Goal: Find specific page/section: Find specific page/section

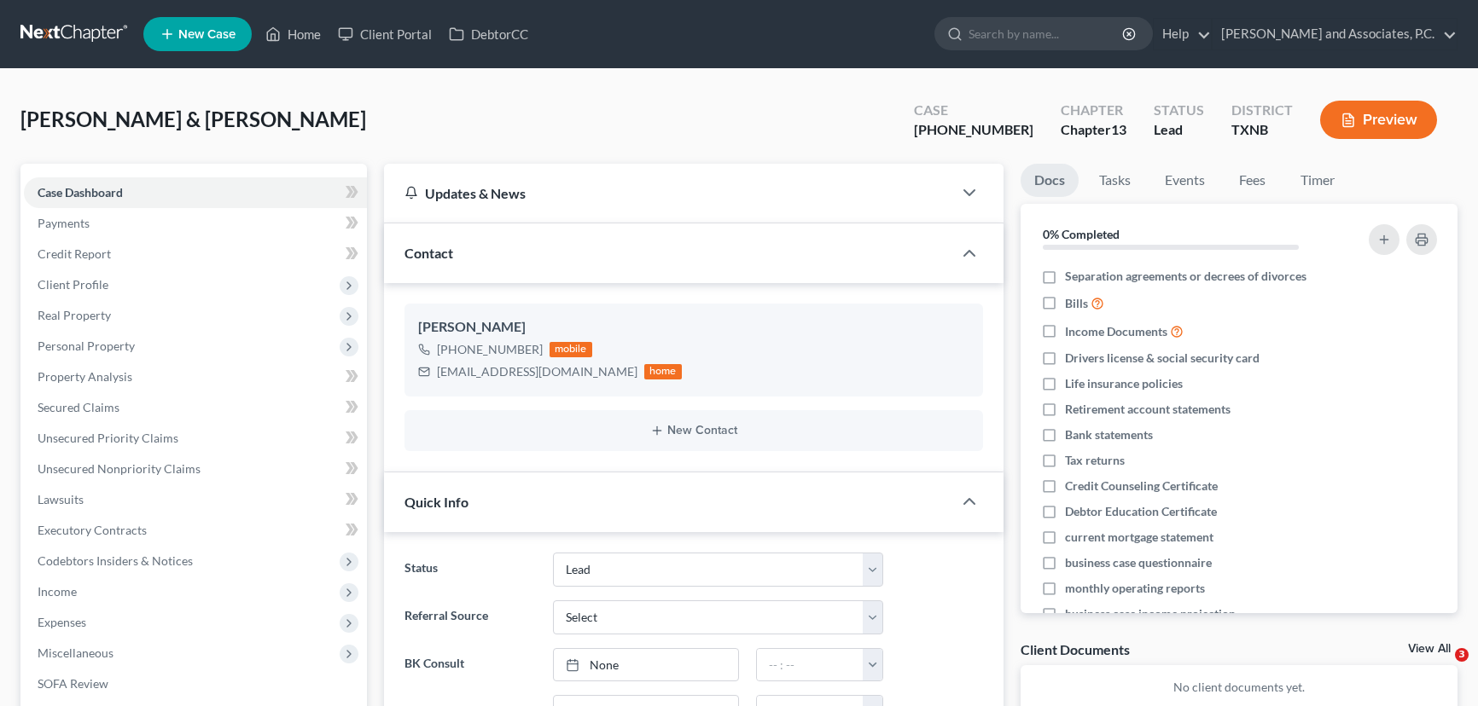
select select "8"
select select "0"
drag, startPoint x: 0, startPoint y: 0, endPoint x: 289, endPoint y: 33, distance: 291.1
click at [289, 33] on link "Home" at bounding box center [293, 34] width 73 height 31
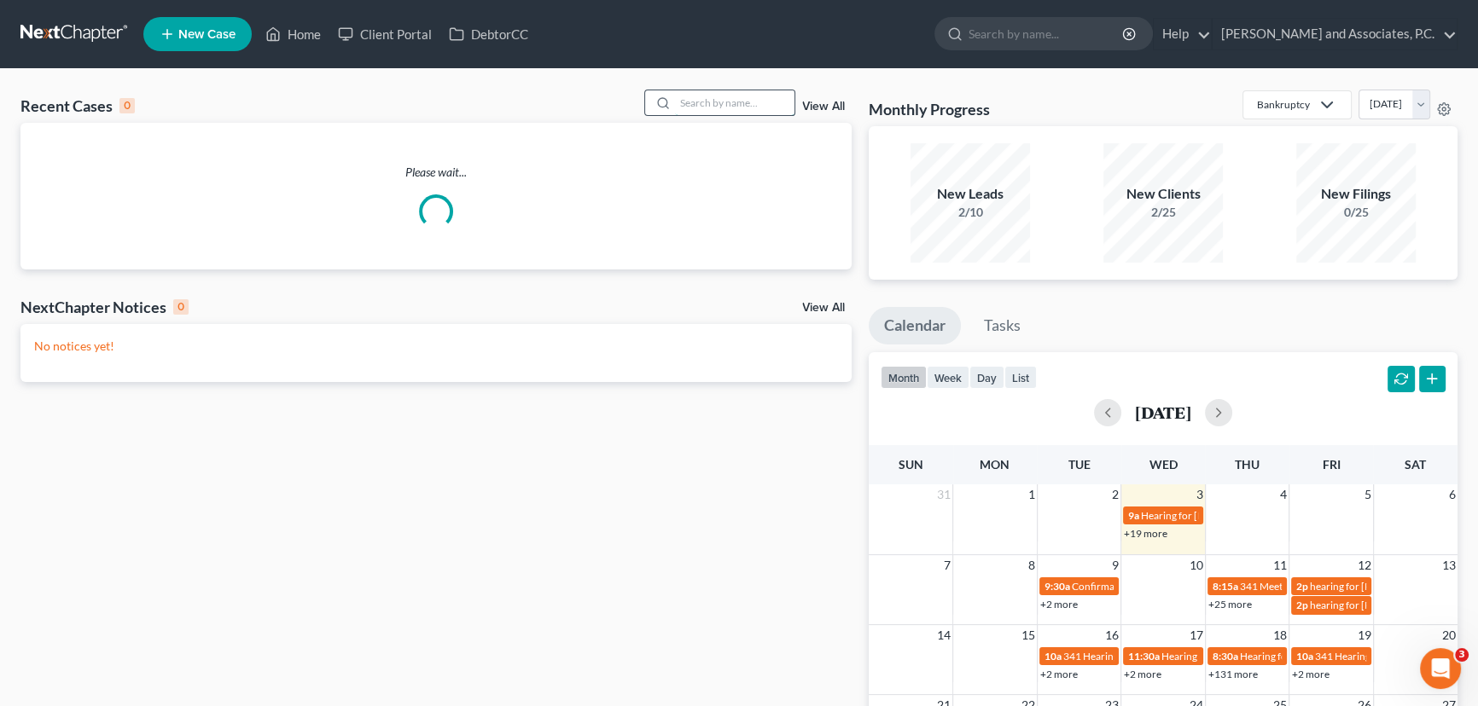
click at [734, 100] on input "search" at bounding box center [734, 102] width 119 height 25
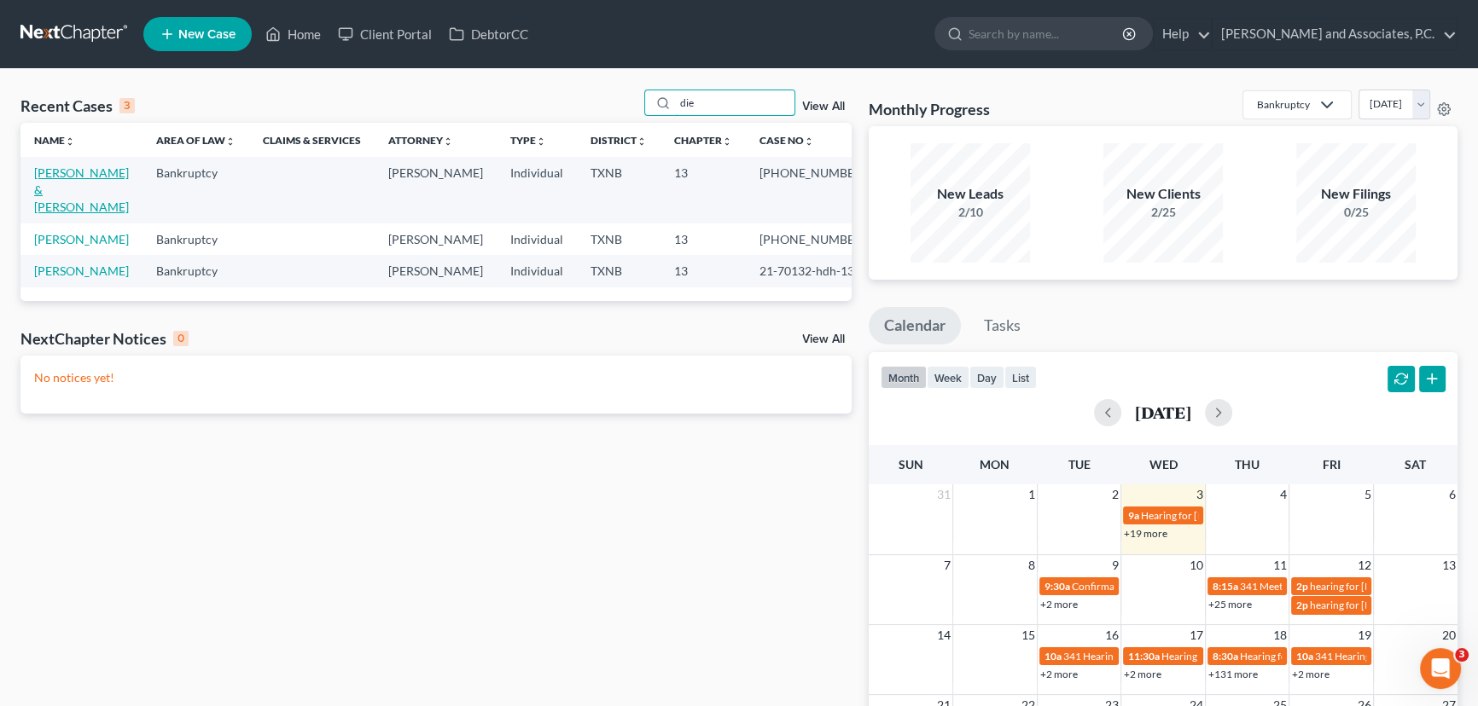
type input "die"
click at [61, 177] on link "[PERSON_NAME] & [PERSON_NAME]" at bounding box center [81, 190] width 95 height 49
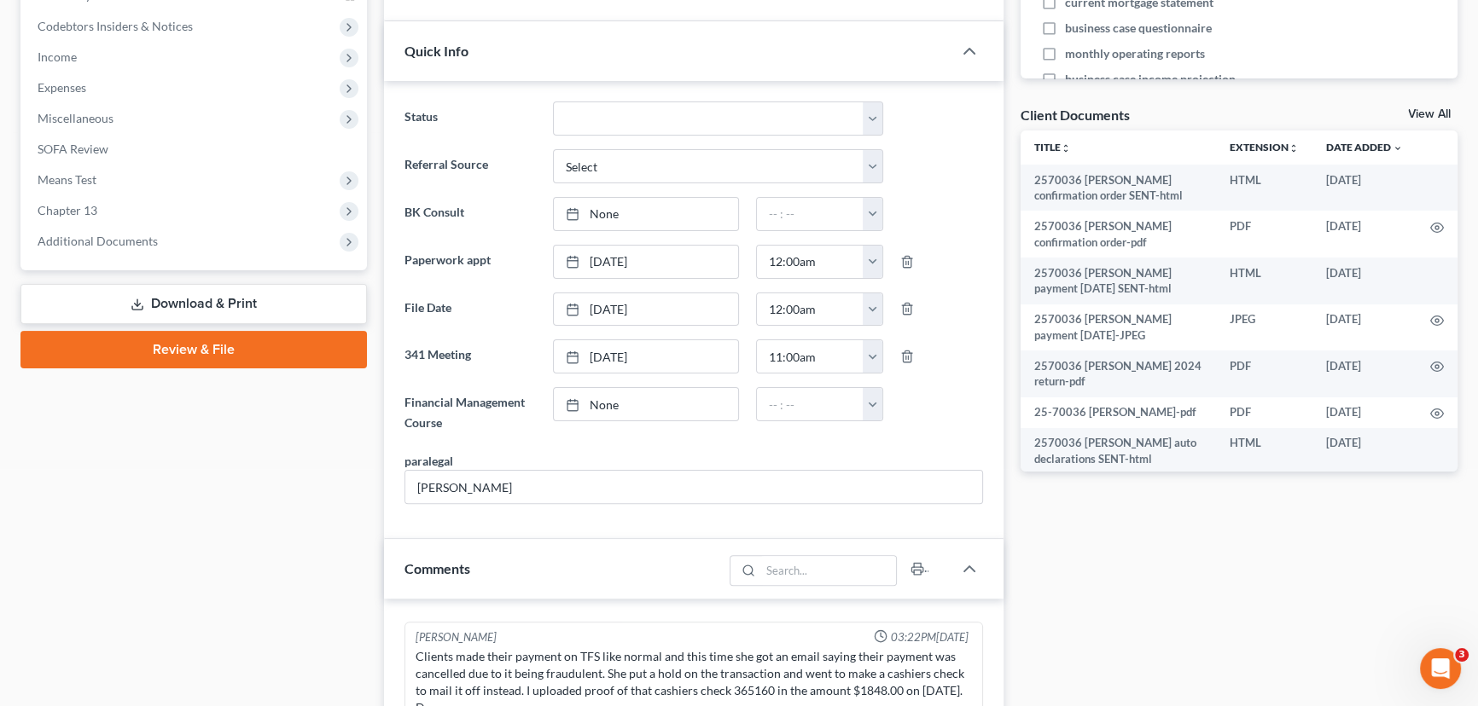
scroll to position [399, 0]
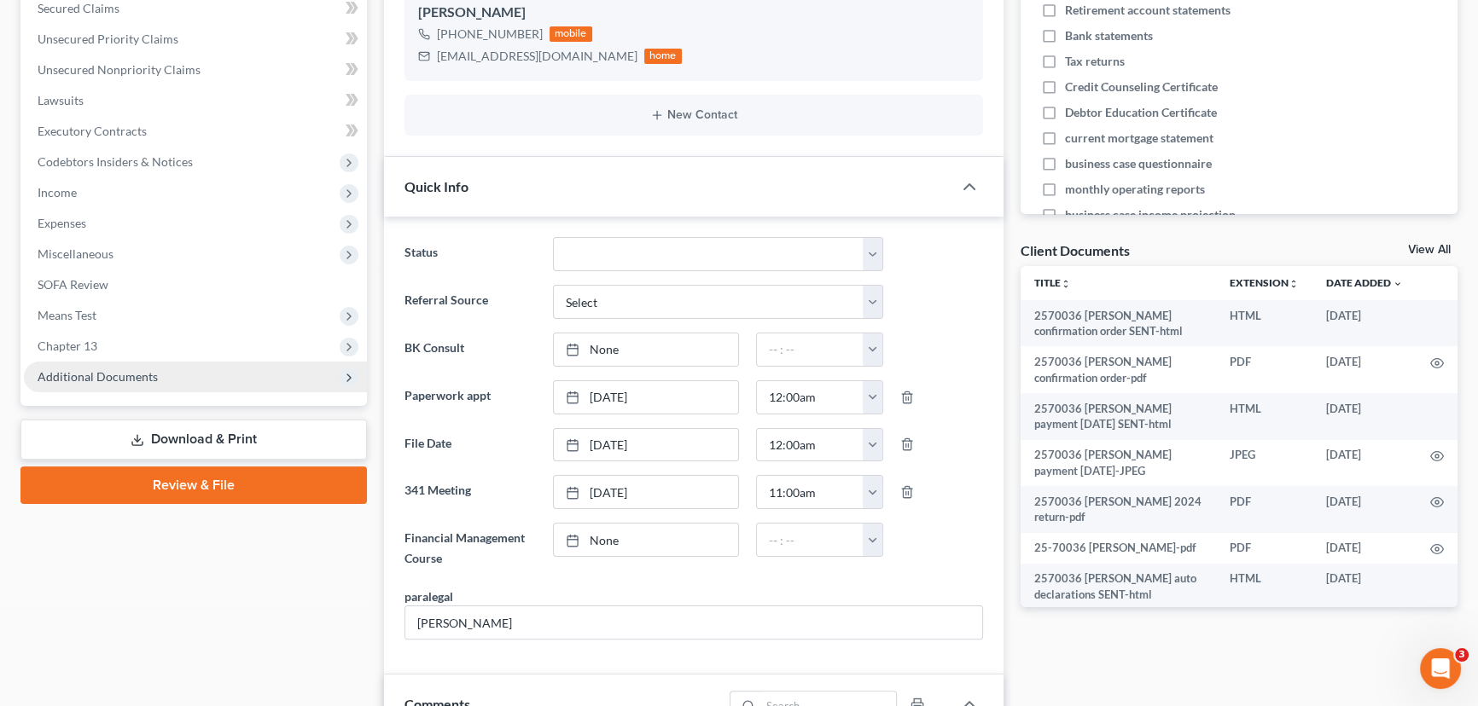
click at [175, 373] on span "Additional Documents" at bounding box center [195, 377] width 343 height 31
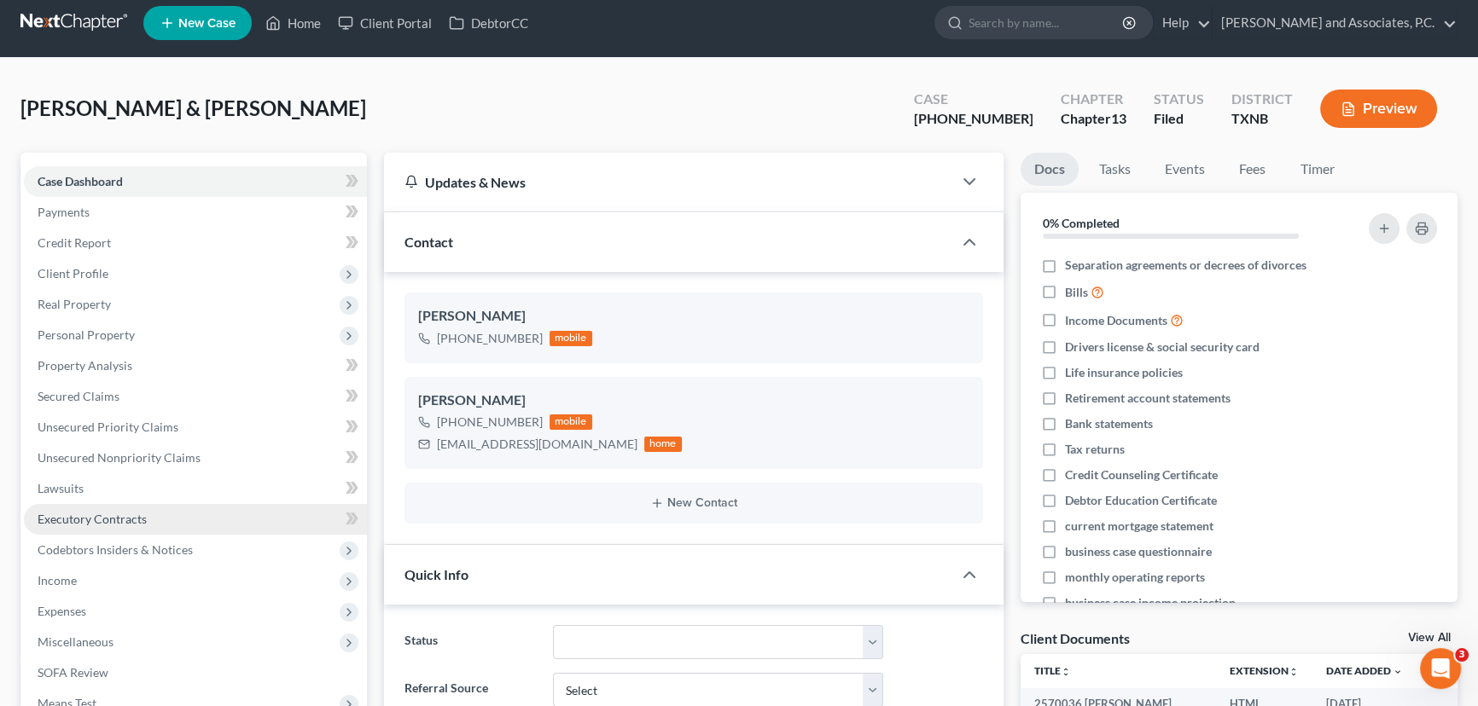
scroll to position [0, 0]
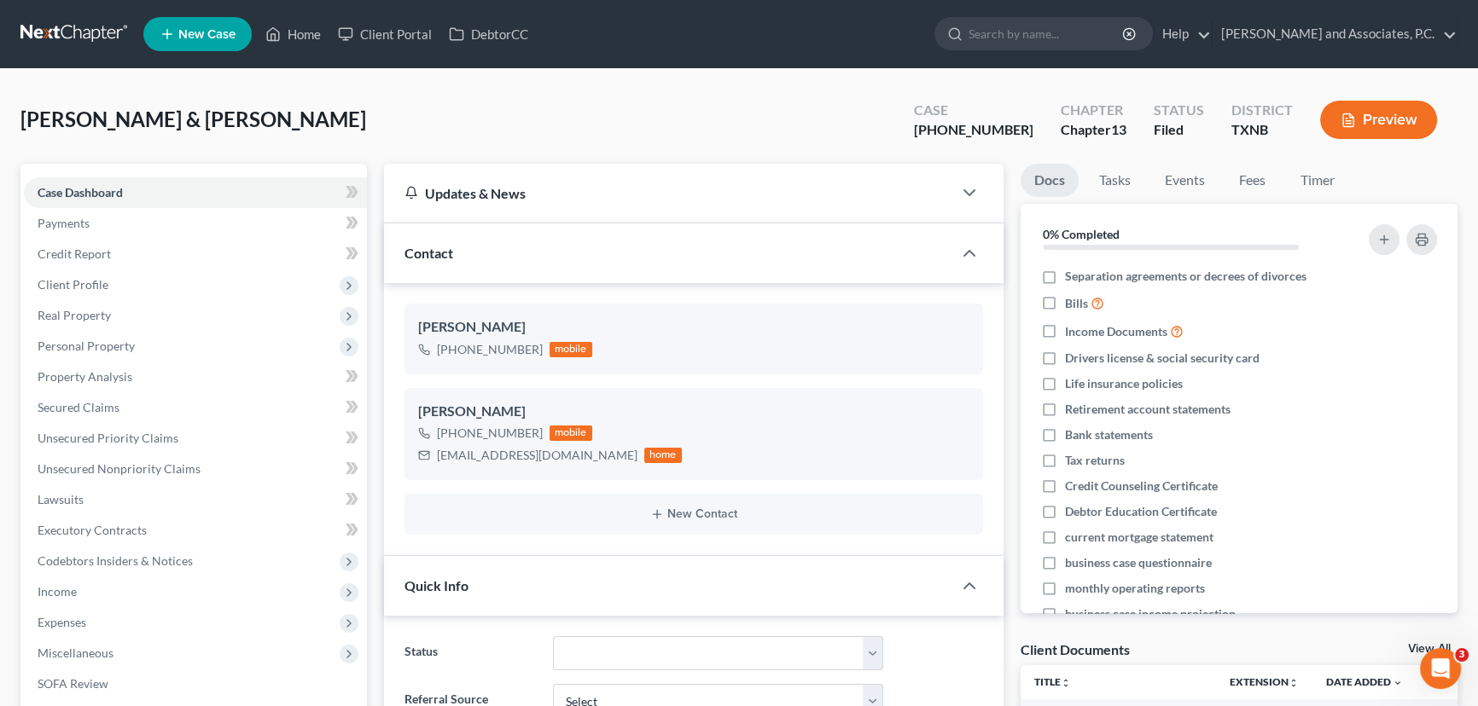
click at [487, 120] on div "[PERSON_NAME] & [PERSON_NAME] Upgraded Case [PHONE_NUMBER] Chapter Chapter 13 S…" at bounding box center [738, 127] width 1437 height 74
click at [275, 34] on polyline at bounding box center [273, 37] width 4 height 7
